Goal: Navigation & Orientation: Find specific page/section

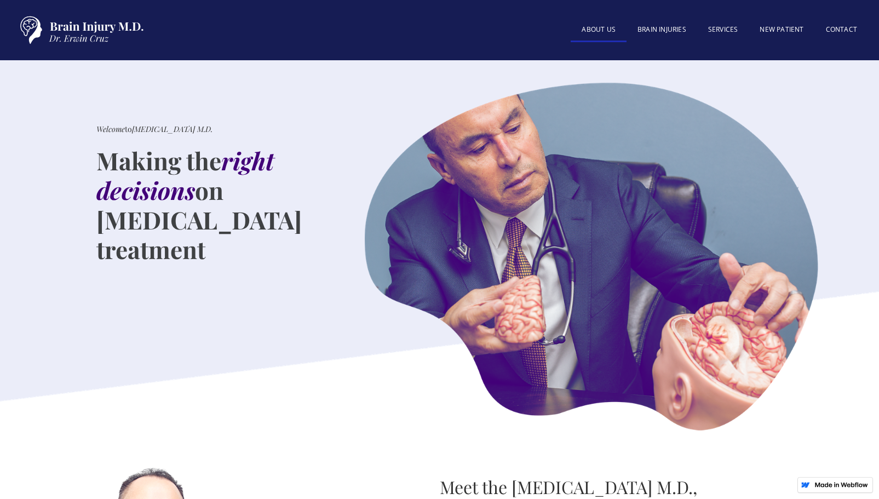
click at [586, 32] on link "About US" at bounding box center [599, 31] width 56 height 24
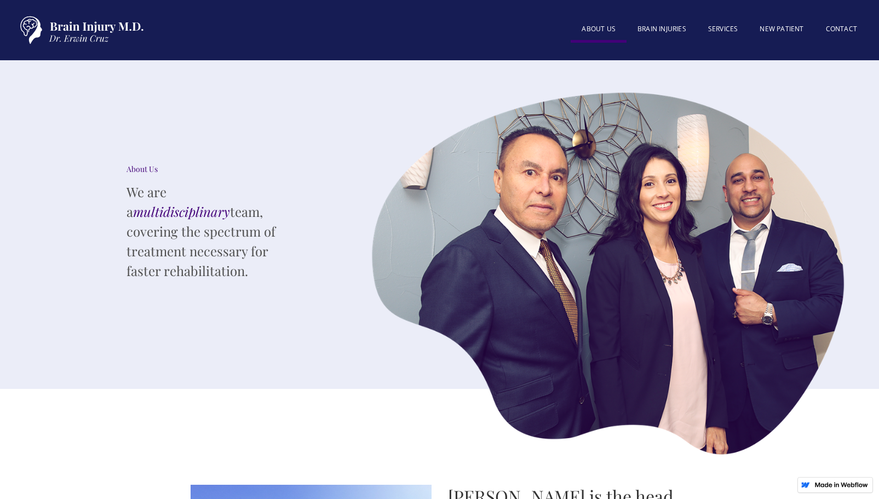
click at [68, 33] on img "home" at bounding box center [79, 30] width 137 height 38
